Goal: Find specific page/section: Find specific page/section

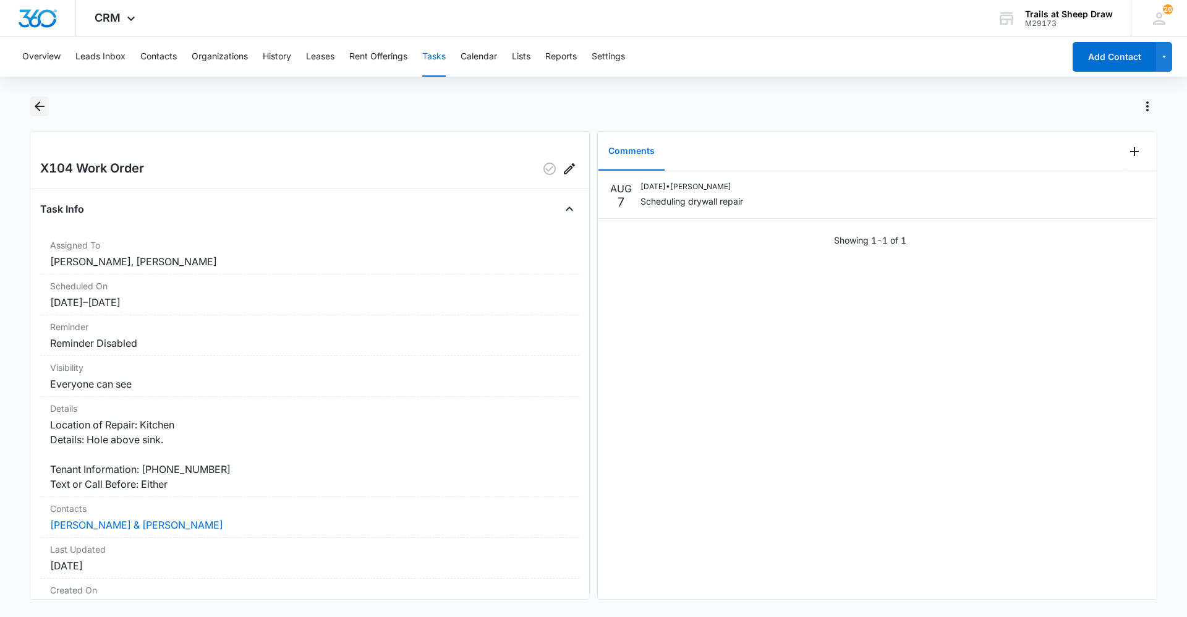
click at [33, 108] on icon "Back" at bounding box center [39, 106] width 15 height 15
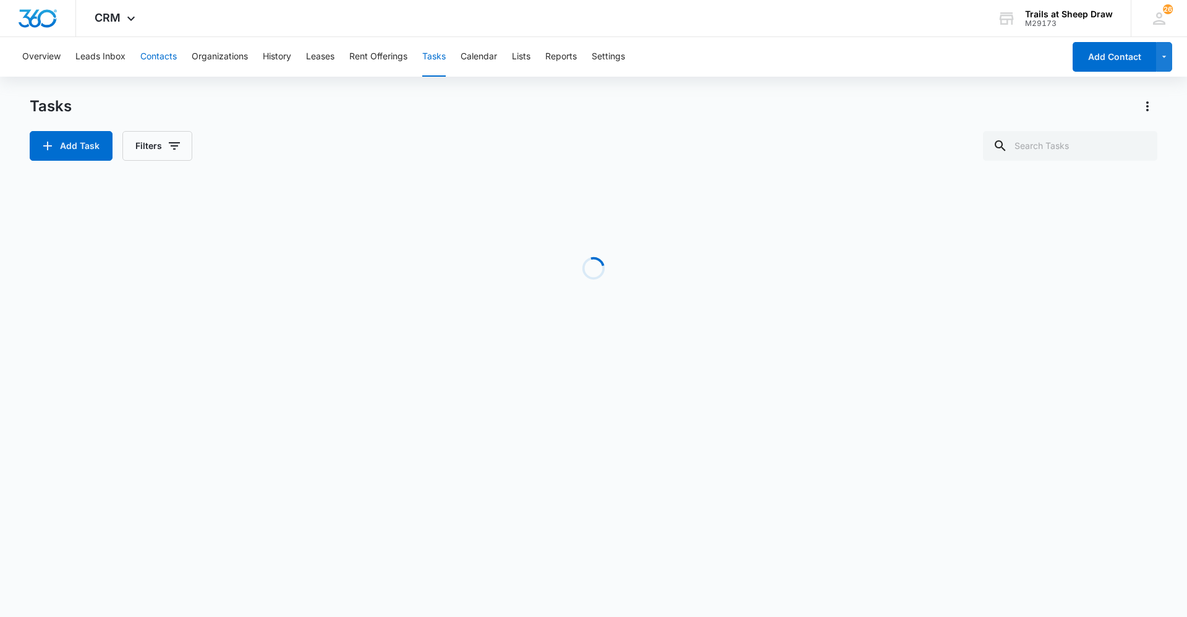
click at [155, 57] on button "Contacts" at bounding box center [158, 57] width 36 height 40
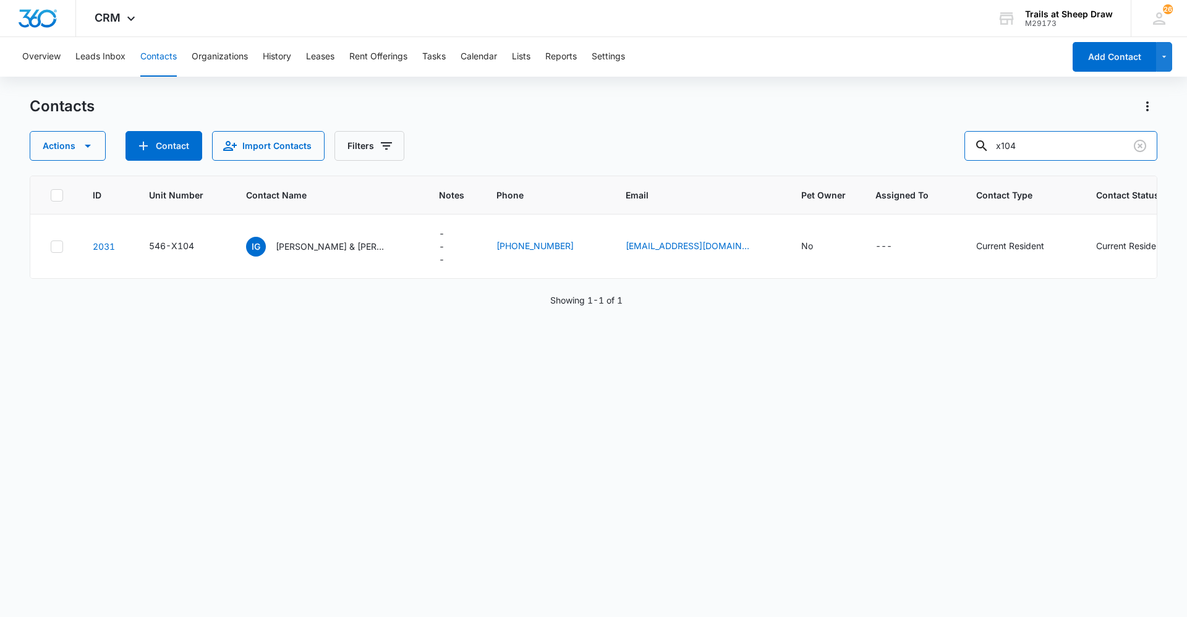
drag, startPoint x: 1076, startPoint y: 153, endPoint x: 872, endPoint y: 138, distance: 204.4
click at [872, 138] on div "Actions Contact Import Contacts Filters x104" at bounding box center [593, 146] width 1127 height 30
type input "O101"
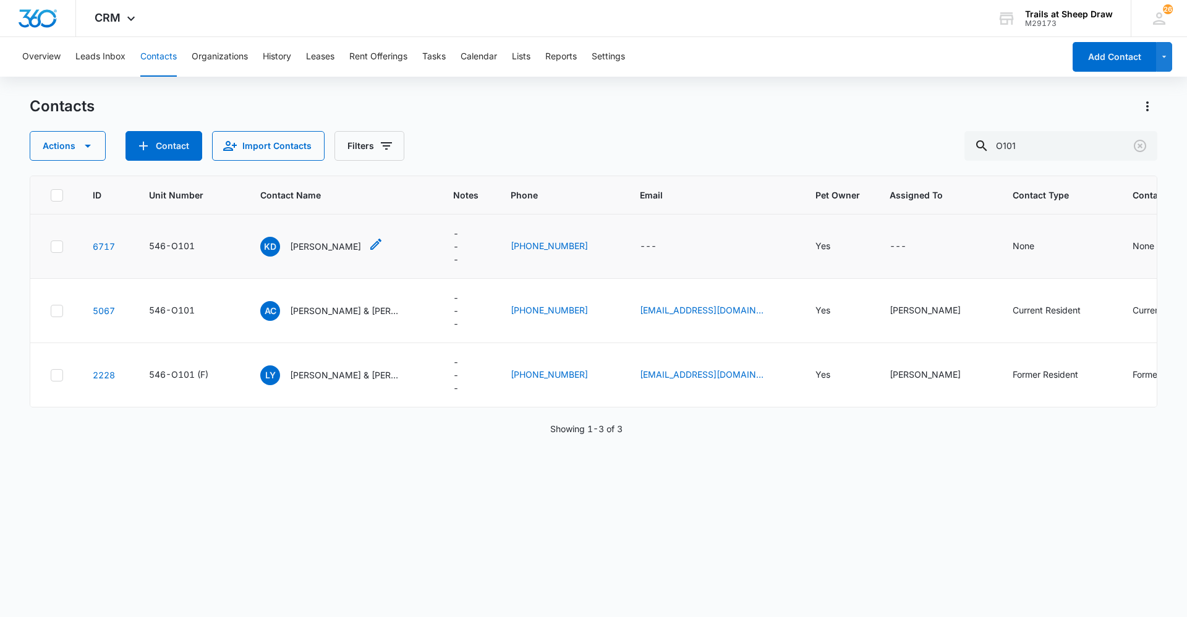
click at [334, 253] on div "KD [PERSON_NAME]" at bounding box center [310, 247] width 101 height 20
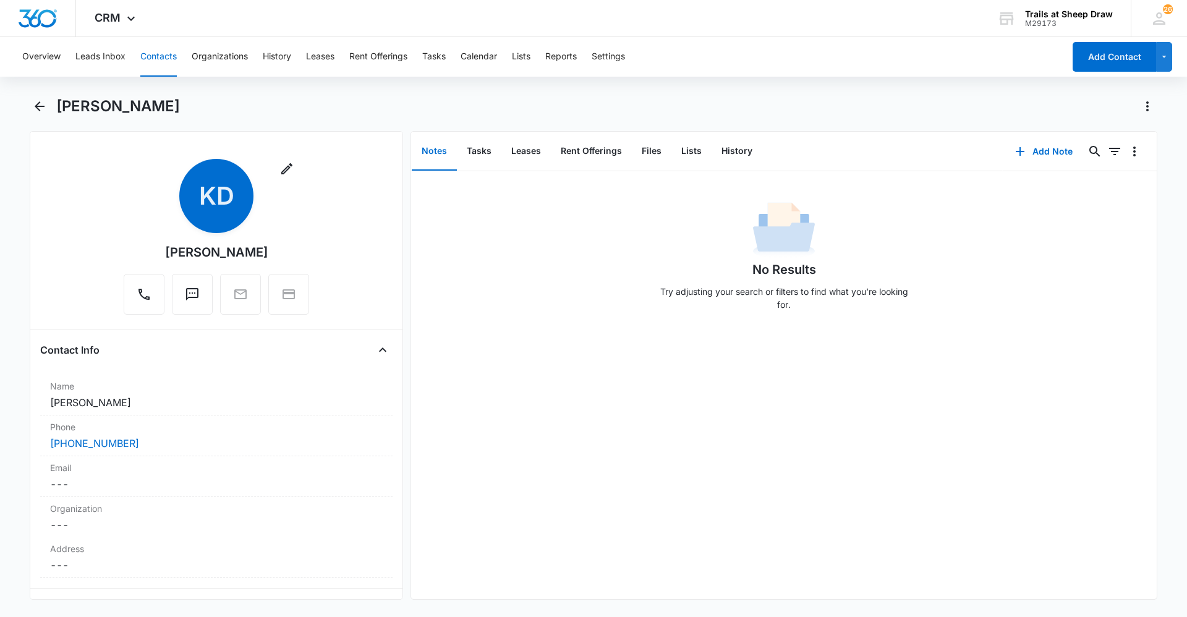
click at [206, 246] on div "[PERSON_NAME]" at bounding box center [216, 252] width 103 height 19
copy div "Remove KD"
click at [42, 104] on icon "Back" at bounding box center [39, 106] width 15 height 15
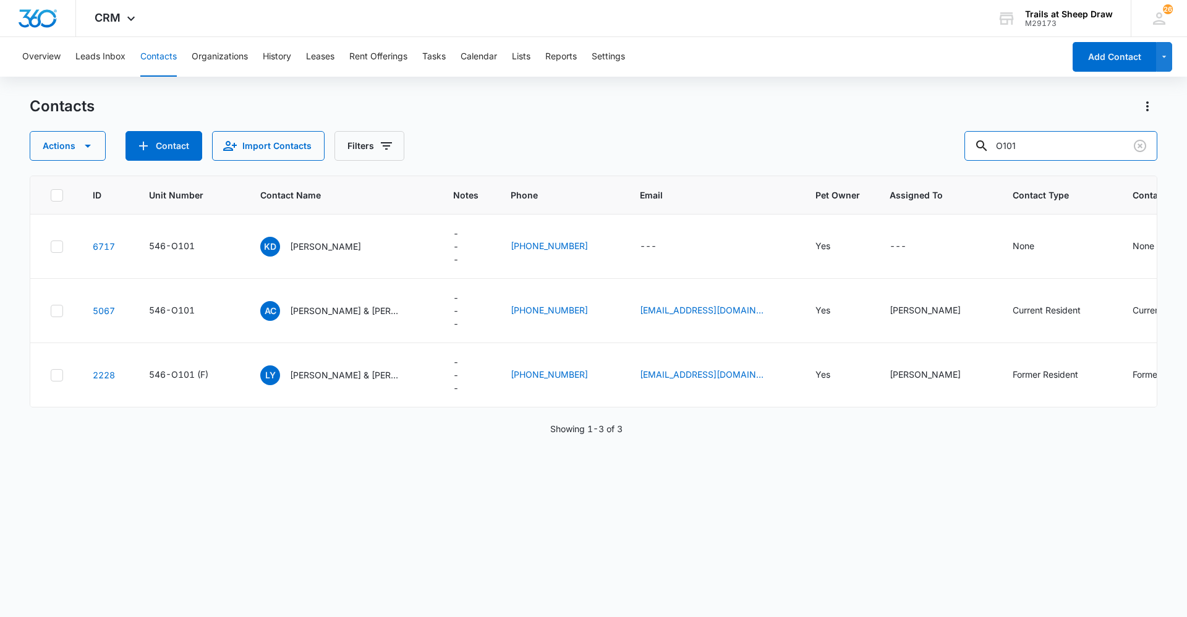
drag, startPoint x: 1054, startPoint y: 140, endPoint x: 729, endPoint y: 151, distance: 324.6
click at [730, 151] on div "Actions Contact Import Contacts Filters O101" at bounding box center [593, 146] width 1127 height 30
type input "Q201"
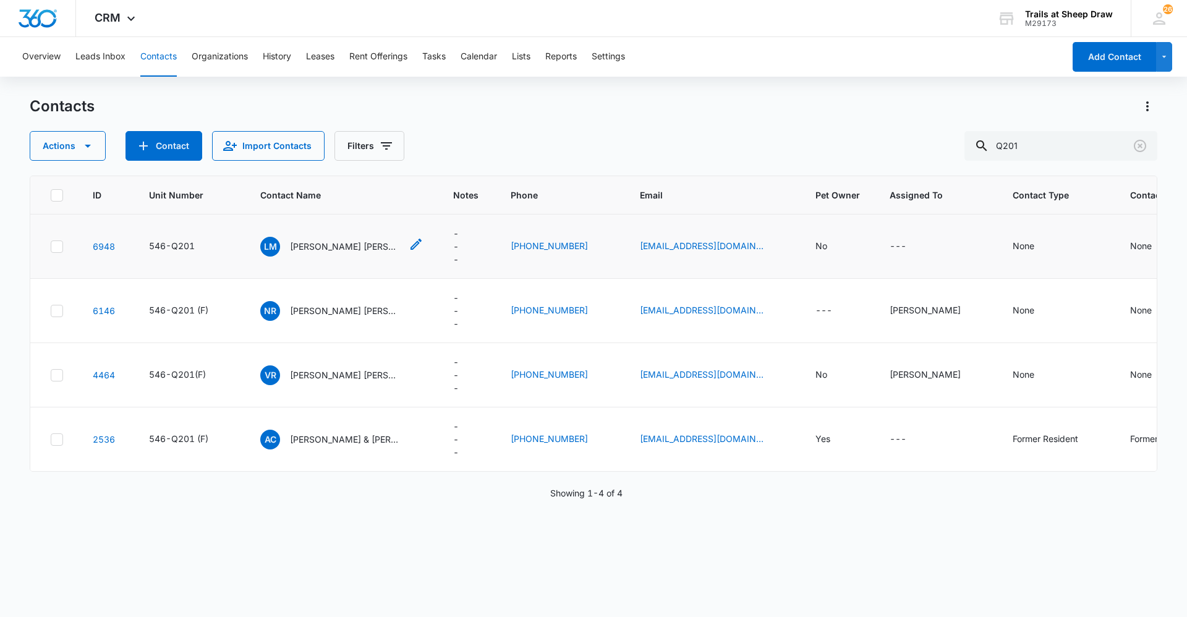
click at [365, 247] on p "[PERSON_NAME] [PERSON_NAME] & [PERSON_NAME]" at bounding box center [345, 246] width 111 height 13
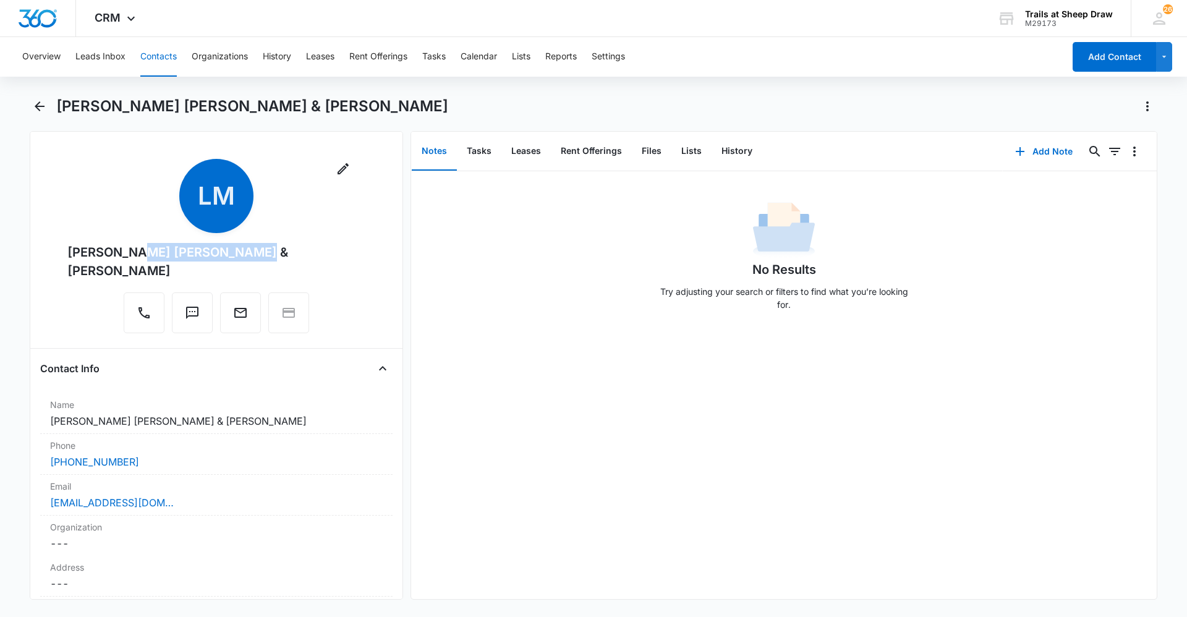
drag, startPoint x: 241, startPoint y: 252, endPoint x: 137, endPoint y: 248, distance: 104.5
click at [137, 248] on div "[PERSON_NAME] [PERSON_NAME] & [PERSON_NAME]" at bounding box center [216, 261] width 298 height 37
drag, startPoint x: 137, startPoint y: 248, endPoint x: 243, endPoint y: 251, distance: 106.3
click at [243, 251] on div "[PERSON_NAME] [PERSON_NAME] & [PERSON_NAME]" at bounding box center [216, 261] width 298 height 37
drag, startPoint x: 243, startPoint y: 251, endPoint x: 64, endPoint y: 252, distance: 178.6
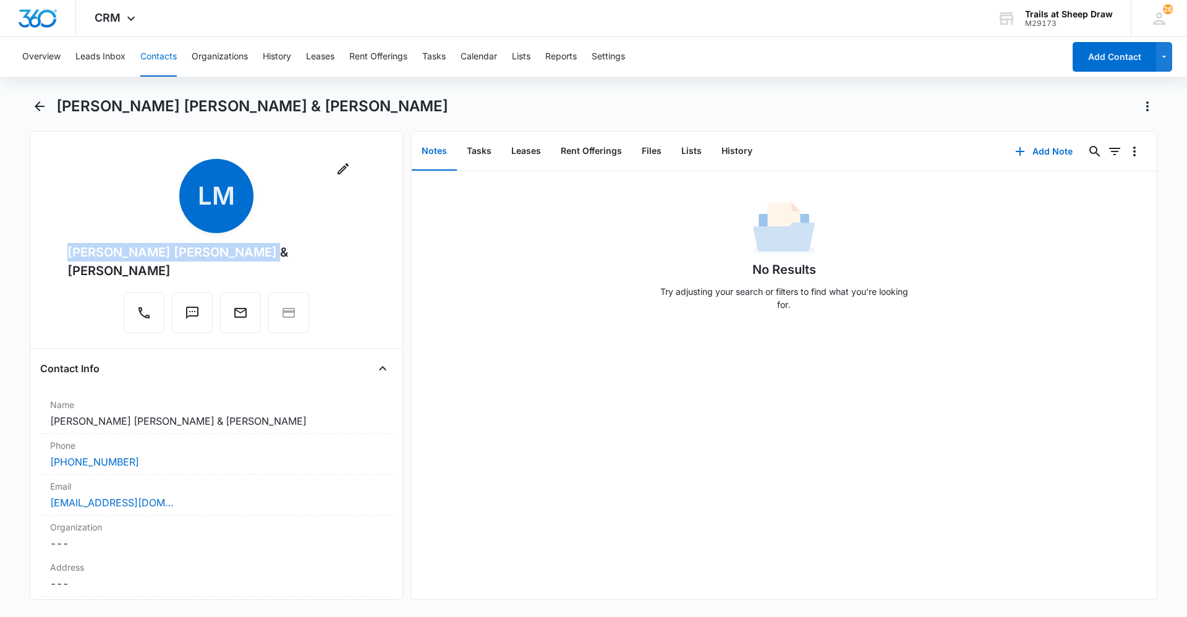
click at [64, 252] on div "Remove [PERSON_NAME] [PERSON_NAME] & [PERSON_NAME]" at bounding box center [216, 248] width 352 height 179
copy div "[PERSON_NAME] [PERSON_NAME]"
drag, startPoint x: 263, startPoint y: 251, endPoint x: 360, endPoint y: 240, distance: 98.3
click at [360, 240] on div "Remove [PERSON_NAME] [PERSON_NAME] & [PERSON_NAME]" at bounding box center [216, 248] width 352 height 179
copy div "[PERSON_NAME]"
